Goal: Task Accomplishment & Management: Use online tool/utility

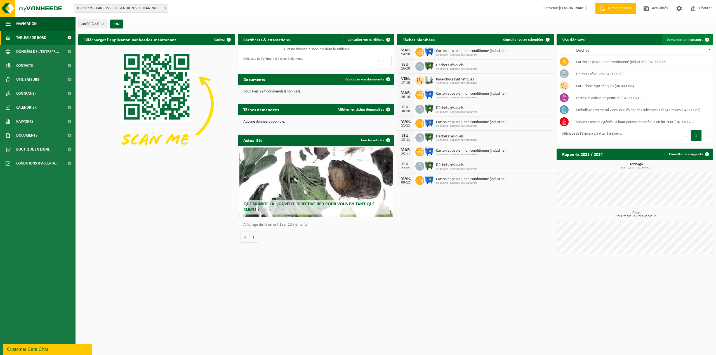
click at [409, 41] on span "Demander un transport" at bounding box center [684, 40] width 36 height 4
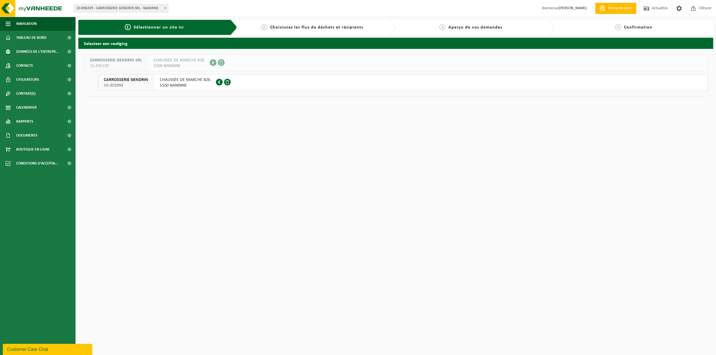
click at [169, 85] on span "5100 NANINNE" at bounding box center [185, 86] width 51 height 6
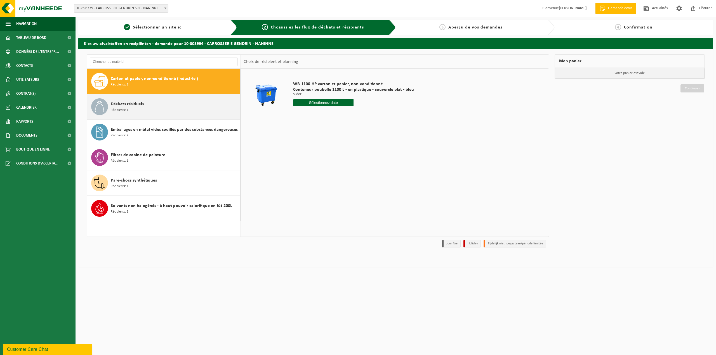
click at [167, 106] on div "Déchets résiduels Récipients: 1" at bounding box center [175, 106] width 128 height 17
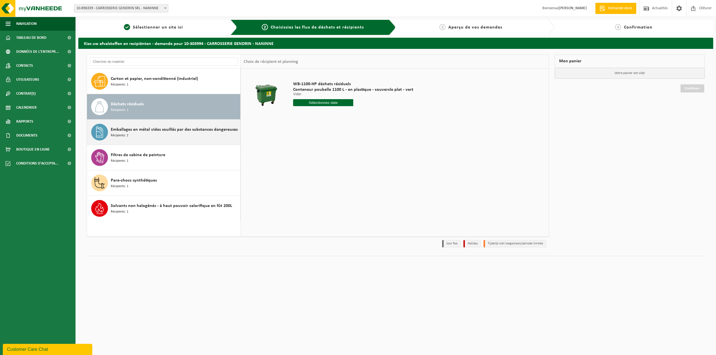
click at [162, 131] on span "Emballages en métal vides souillés par des substances dangereuses" at bounding box center [174, 129] width 127 height 7
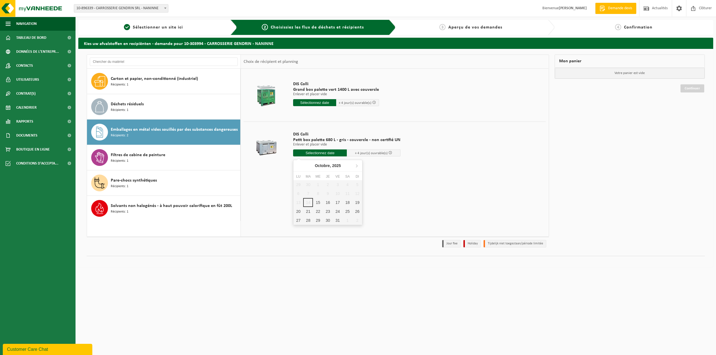
click at [316, 153] on input "text" at bounding box center [320, 153] width 54 height 7
click at [318, 201] on div "15" at bounding box center [318, 202] width 10 height 9
type input "à partir de 2025-10-15"
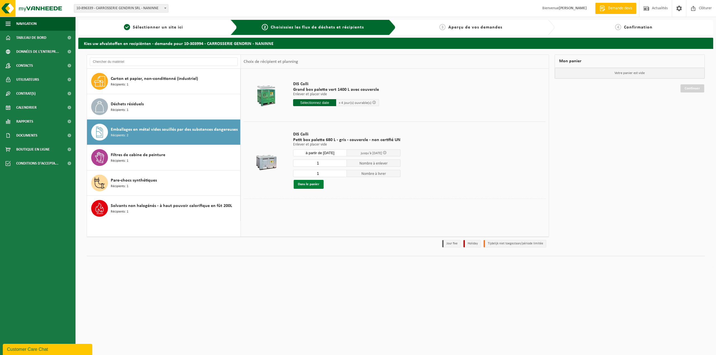
click at [316, 186] on button "Dans le panier" at bounding box center [308, 184] width 30 height 9
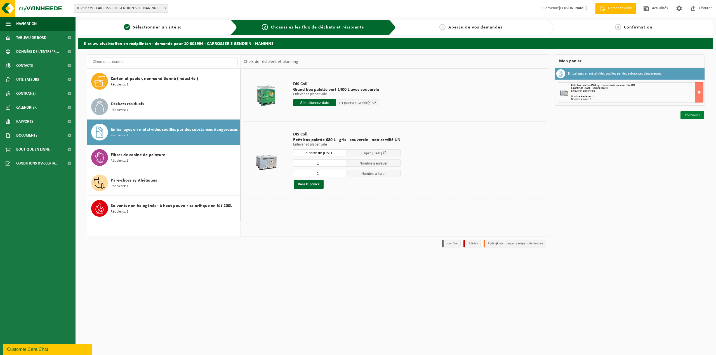
click at [689, 117] on link "Continuer" at bounding box center [692, 115] width 24 height 8
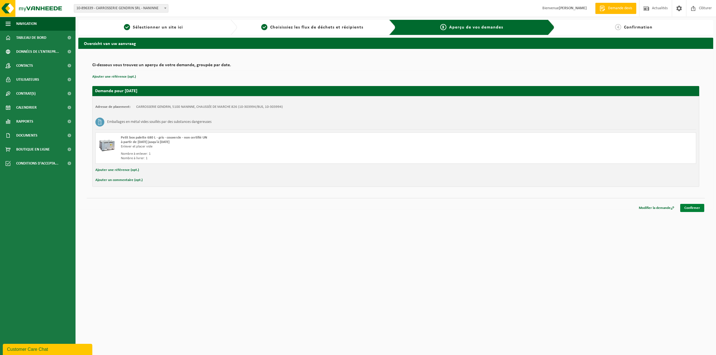
click at [697, 205] on link "Confirmer" at bounding box center [692, 208] width 24 height 8
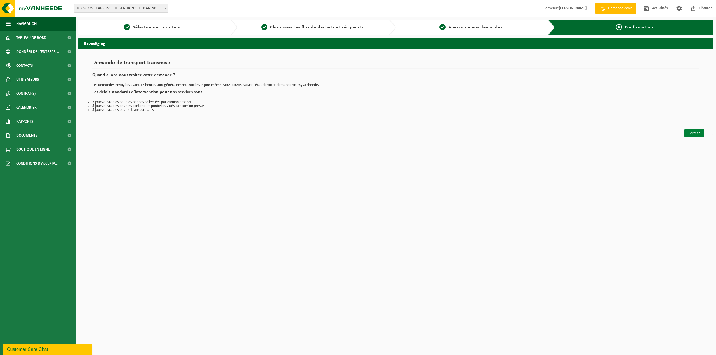
click at [693, 134] on link "Fermer" at bounding box center [694, 133] width 20 height 8
